Goal: Information Seeking & Learning: Find specific fact

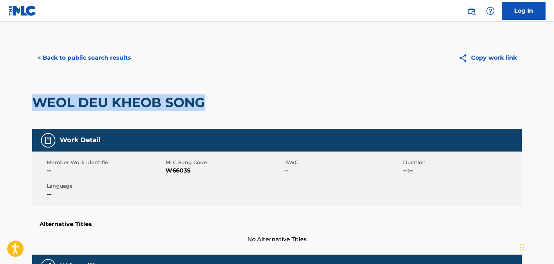
click at [72, 53] on button "< Back to public search results" at bounding box center [84, 58] width 104 height 18
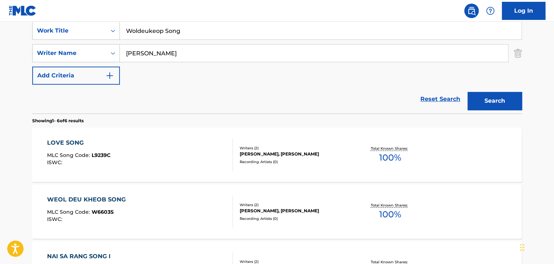
scroll to position [41, 0]
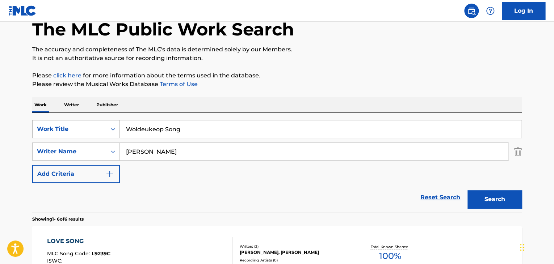
drag, startPoint x: 100, startPoint y: 122, endPoint x: 64, endPoint y: 122, distance: 35.9
click at [65, 122] on div "SearchWithCriteriabe24f35f-fabb-419c-b925-057363222434 Work Title Woldeukeop So…" at bounding box center [277, 129] width 490 height 18
paste input "[PERSON_NAME]"
drag, startPoint x: 189, startPoint y: 129, endPoint x: 330, endPoint y: 143, distance: 142.0
click at [316, 139] on div "SearchWithCriteriabe24f35f-fabb-419c-b925-057363222434 Work Title [PERSON_NAME]…" at bounding box center [277, 151] width 490 height 63
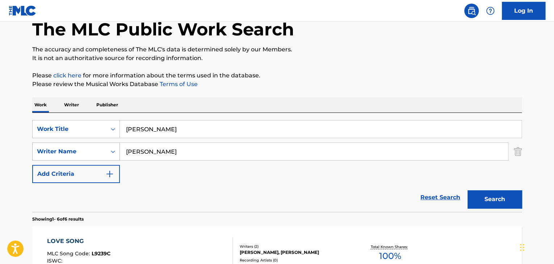
type input "[PERSON_NAME]"
drag, startPoint x: 80, startPoint y: 148, endPoint x: 66, endPoint y: 147, distance: 14.9
click at [68, 147] on div "SearchWithCriteria627afa71-60b6-426b-8314-483179b00108 Writer Name [PERSON_NAME]" at bounding box center [277, 152] width 490 height 18
click at [498, 199] on button "Search" at bounding box center [495, 200] width 54 height 18
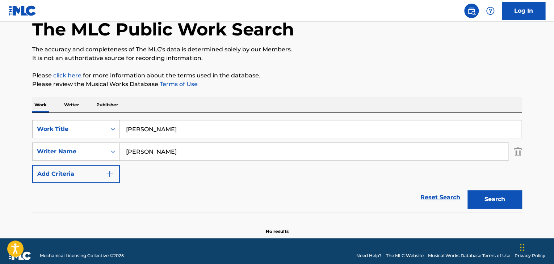
drag, startPoint x: 189, startPoint y: 145, endPoint x: 22, endPoint y: 139, distance: 167.1
click at [22, 139] on main "The MLC Public Work Search The accuracy and completeness of The MLC's data is d…" at bounding box center [277, 110] width 554 height 258
click at [492, 191] on button "Search" at bounding box center [495, 200] width 54 height 18
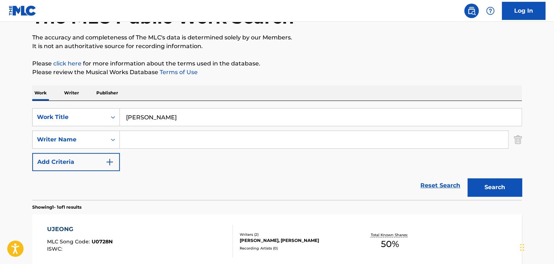
scroll to position [0, 0]
